Goal: Task Accomplishment & Management: Use online tool/utility

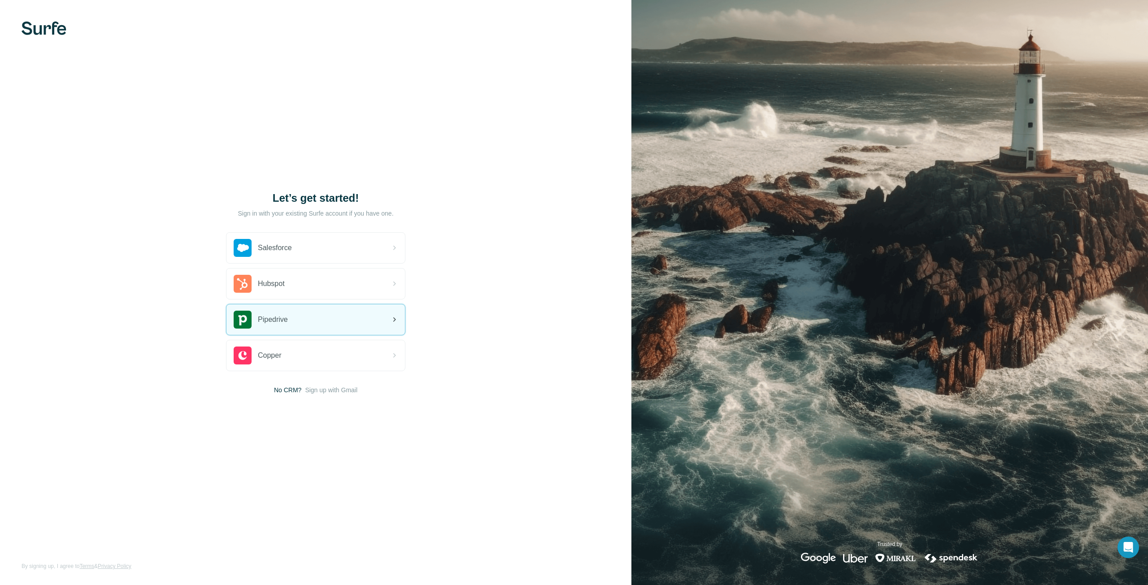
click at [293, 313] on div "Pipedrive" at bounding box center [315, 319] width 178 height 30
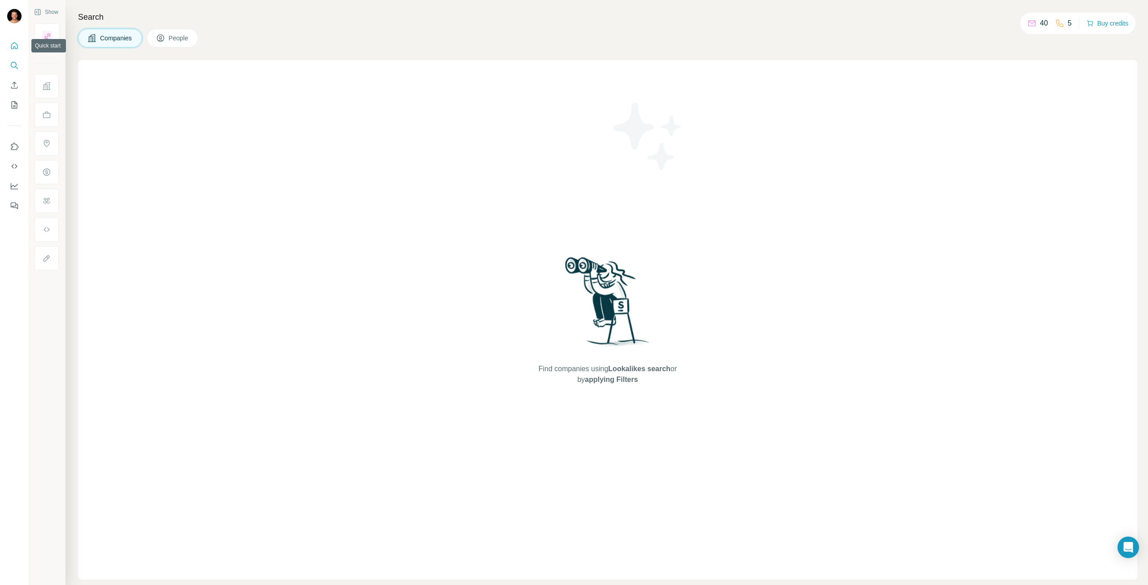
click at [16, 45] on icon "Quick start" at bounding box center [14, 45] width 9 height 9
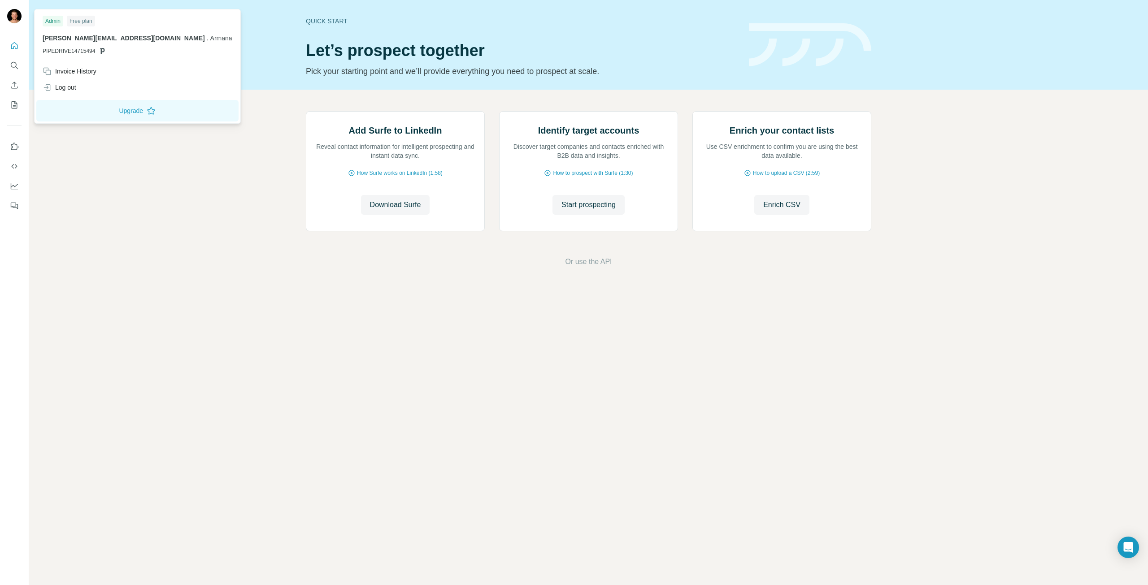
click at [17, 14] on img at bounding box center [14, 16] width 14 height 14
click at [151, 82] on div "Admin Free plan peter@armana.ski . Armana PIPEDRIVE14715494 Invoice History Log…" at bounding box center [137, 66] width 207 height 115
drag, startPoint x: 213, startPoint y: 73, endPoint x: 206, endPoint y: 70, distance: 7.1
click at [212, 73] on div "Quick start Let’s prospect together Pick your starting point and we’ll provide …" at bounding box center [588, 45] width 1119 height 90
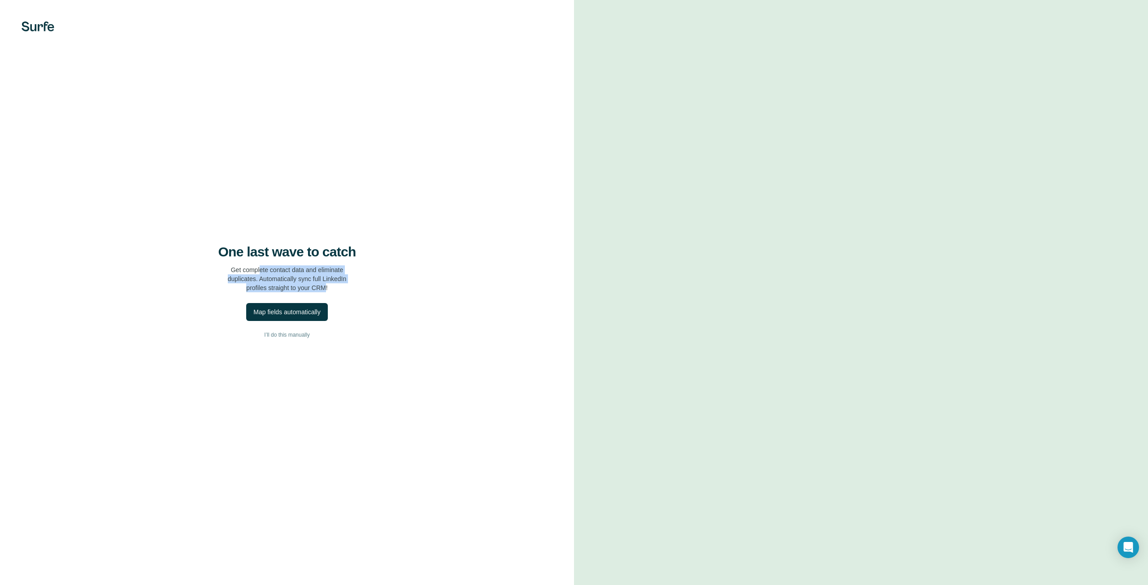
drag, startPoint x: 265, startPoint y: 269, endPoint x: 329, endPoint y: 292, distance: 67.6
click at [329, 292] on p "Get complete contact data and eliminate duplicates. Automatically sync full Lin…" at bounding box center [287, 278] width 119 height 27
click at [285, 312] on div "Map fields automatically" at bounding box center [286, 312] width 67 height 9
drag, startPoint x: 71, startPoint y: 551, endPoint x: 89, endPoint y: 566, distance: 22.9
click at [89, 566] on p "Error: Unable to create the fields. Try again or skip for now." at bounding box center [77, 563] width 100 height 18
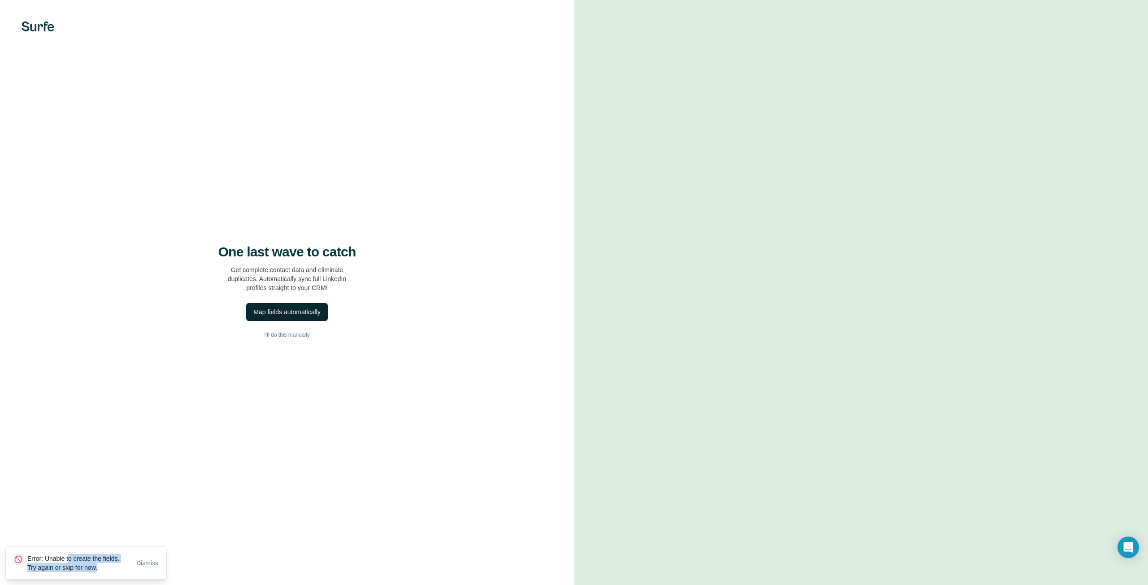
click at [280, 312] on div "Map fields automatically" at bounding box center [286, 312] width 67 height 9
click at [285, 334] on span "I’ll do this manually" at bounding box center [286, 335] width 45 height 8
